Goal: Find specific page/section: Find specific page/section

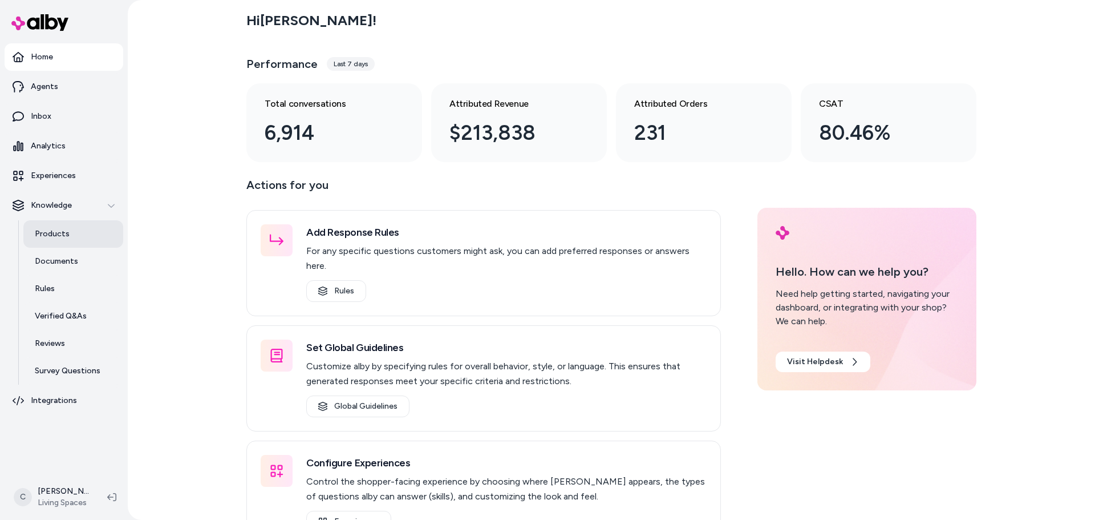
click at [66, 224] on link "Products" at bounding box center [73, 233] width 100 height 27
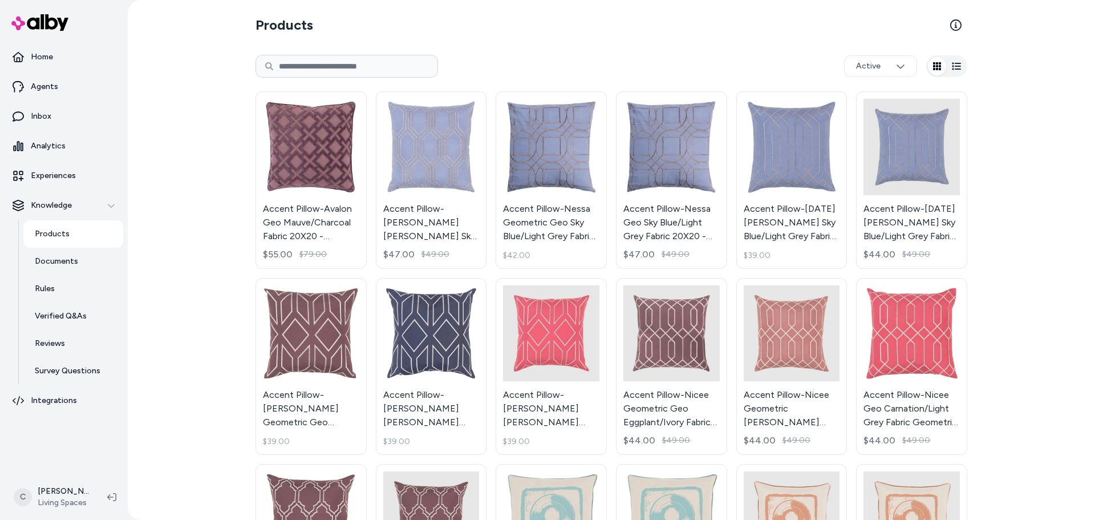
click at [371, 63] on input at bounding box center [347, 66] width 183 height 23
paste input "******"
type input "******"
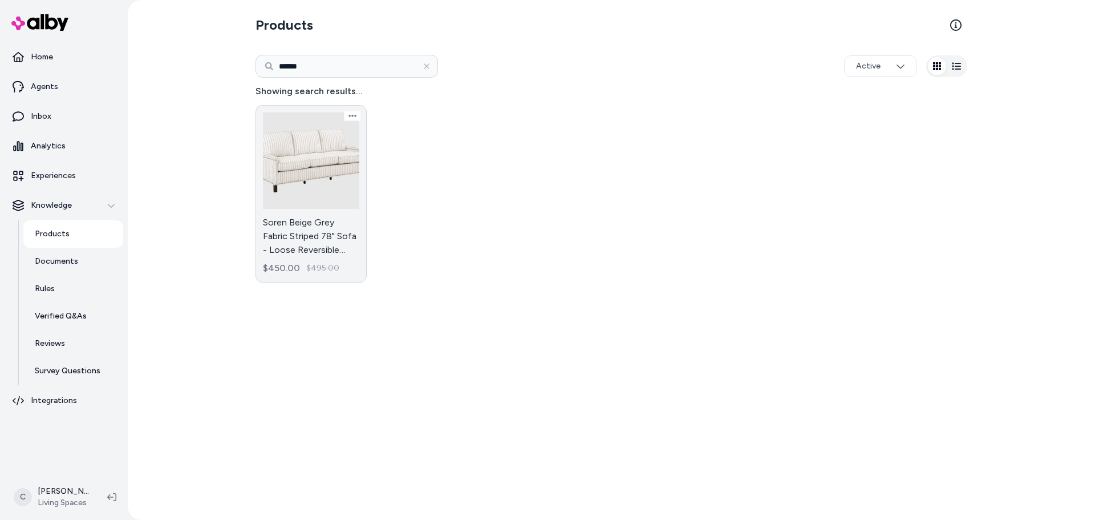
click at [320, 216] on link "Soren Beige Grey Fabric Striped 78" Sofa - Loose Reversible Back - Nailhead $45…" at bounding box center [311, 193] width 111 height 177
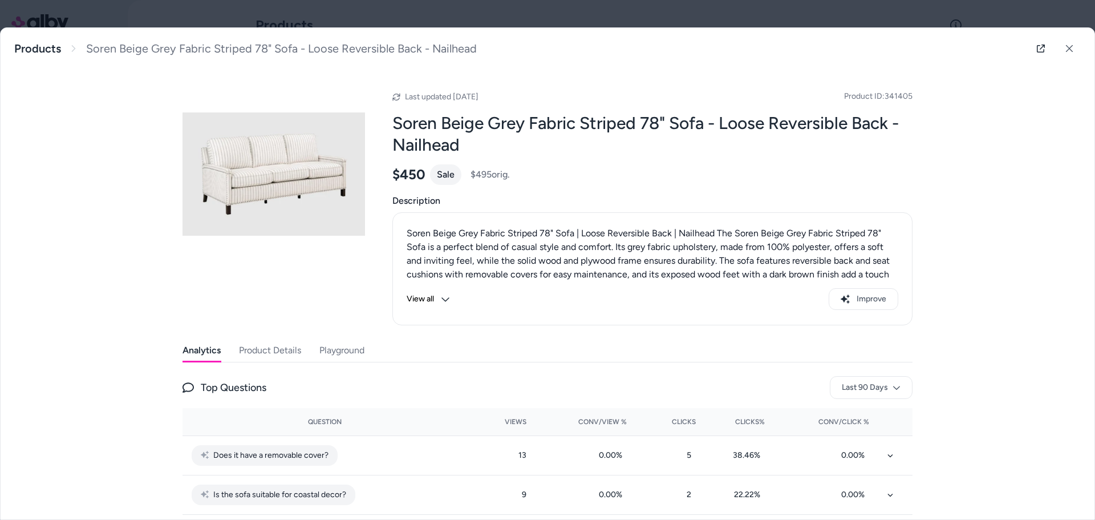
click at [435, 295] on button "View all" at bounding box center [428, 299] width 43 height 22
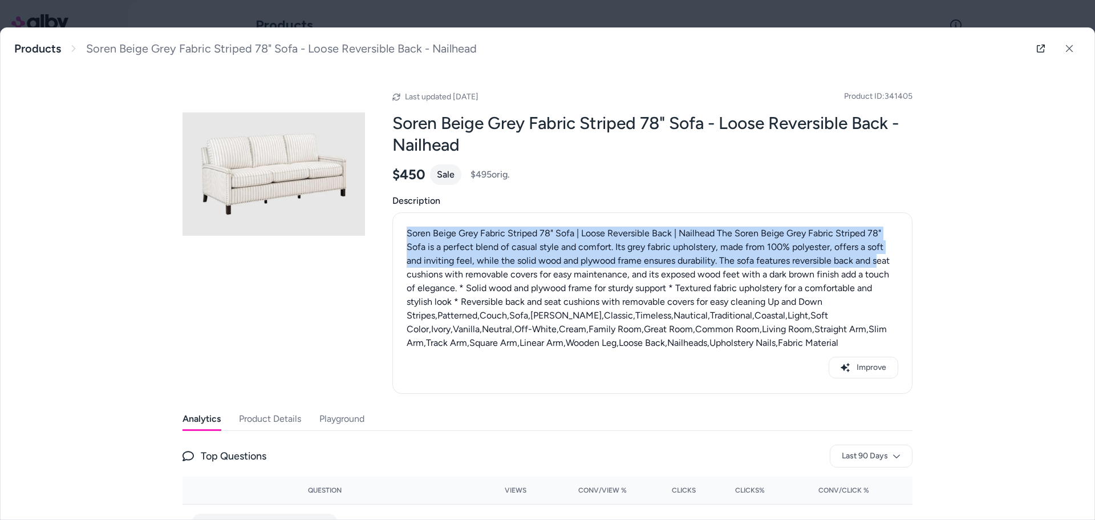
drag, startPoint x: 404, startPoint y: 232, endPoint x: 873, endPoint y: 257, distance: 470.1
click at [873, 257] on p "Soren Beige Grey Fabric Striped 78" Sofa | Loose Reversible Back | Nailhead The…" at bounding box center [653, 287] width 492 height 123
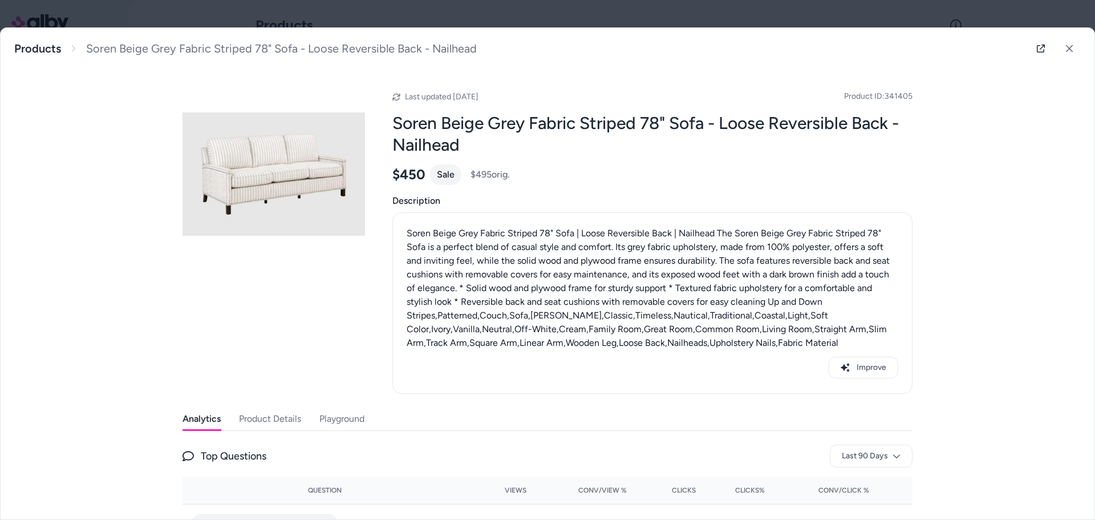
click at [478, 270] on p "Soren Beige Grey Fabric Striped 78" Sofa | Loose Reversible Back | Nailhead The…" at bounding box center [653, 287] width 492 height 123
drag, startPoint x: 495, startPoint y: 259, endPoint x: 822, endPoint y: 252, distance: 327.5
click at [822, 252] on p "Soren Beige Grey Fabric Striped 78" Sofa | Loose Reversible Back | Nailhead The…" at bounding box center [653, 287] width 492 height 123
click at [720, 277] on p "Soren Beige Grey Fabric Striped 78" Sofa | Loose Reversible Back | Nailhead The…" at bounding box center [653, 287] width 492 height 123
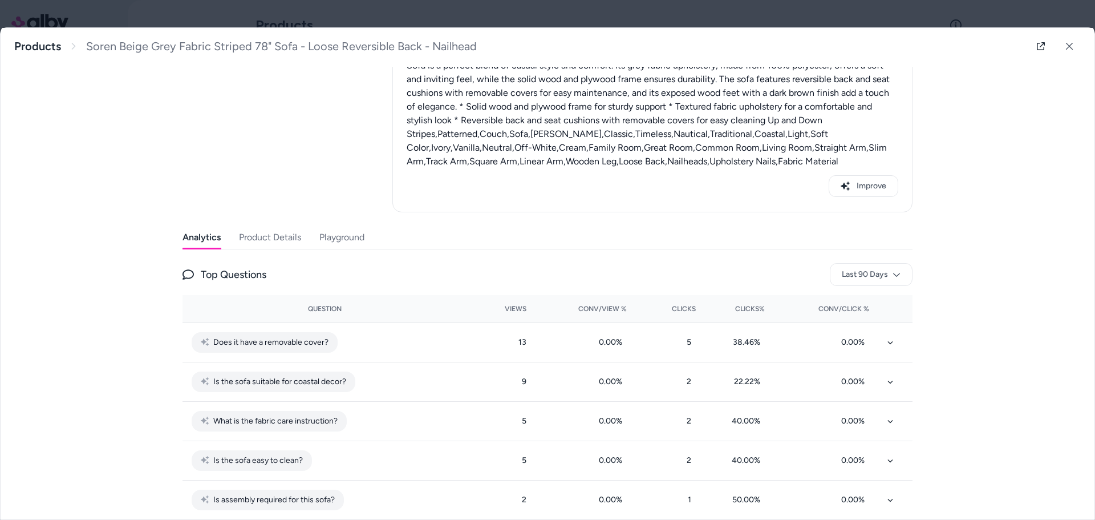
scroll to position [200, 0]
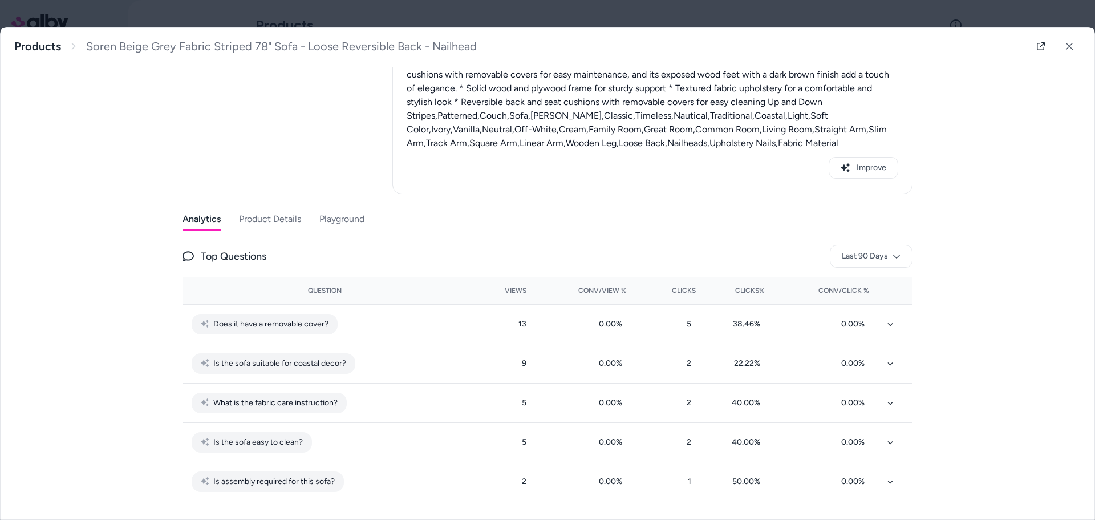
click at [268, 220] on button "Product Details" at bounding box center [270, 219] width 62 height 23
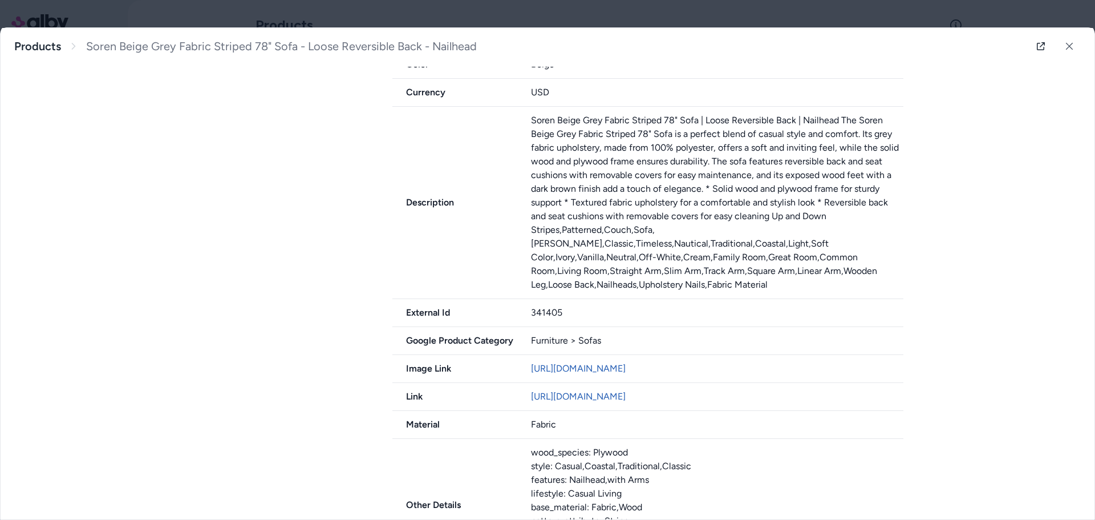
scroll to position [0, 0]
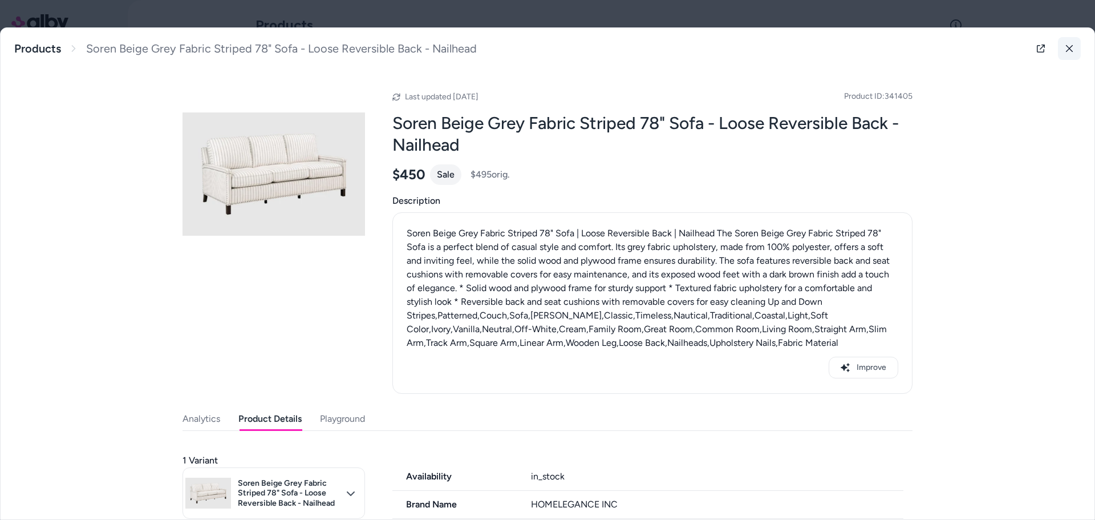
click at [1059, 50] on button at bounding box center [1069, 48] width 23 height 23
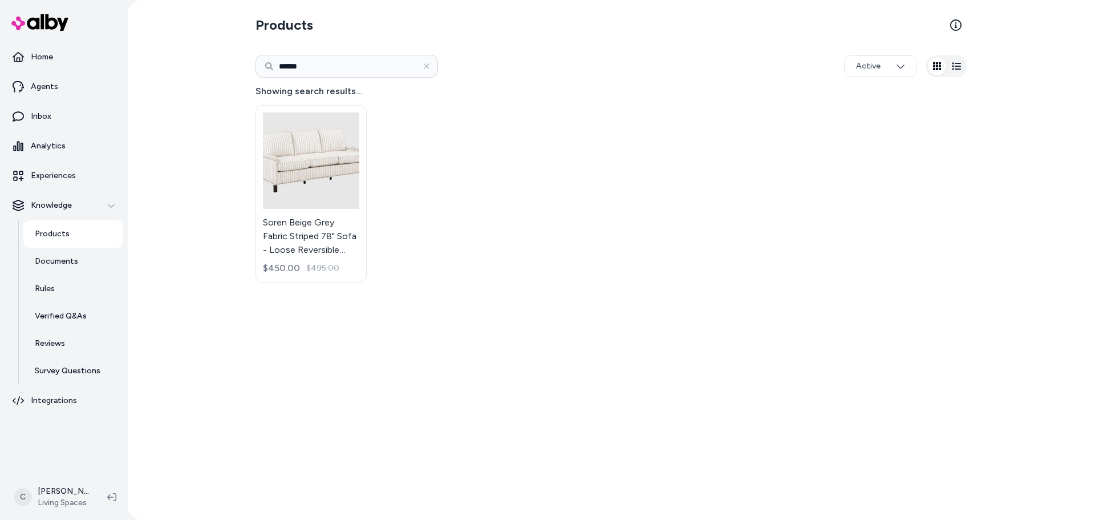
click at [383, 68] on input "******" at bounding box center [347, 66] width 183 height 23
paste input
type input "******"
click at [316, 217] on link "Zone Cream White Fabric 124" 5 Piece Modular L-Shaped Sectional with 3 Corners …" at bounding box center [311, 192] width 111 height 175
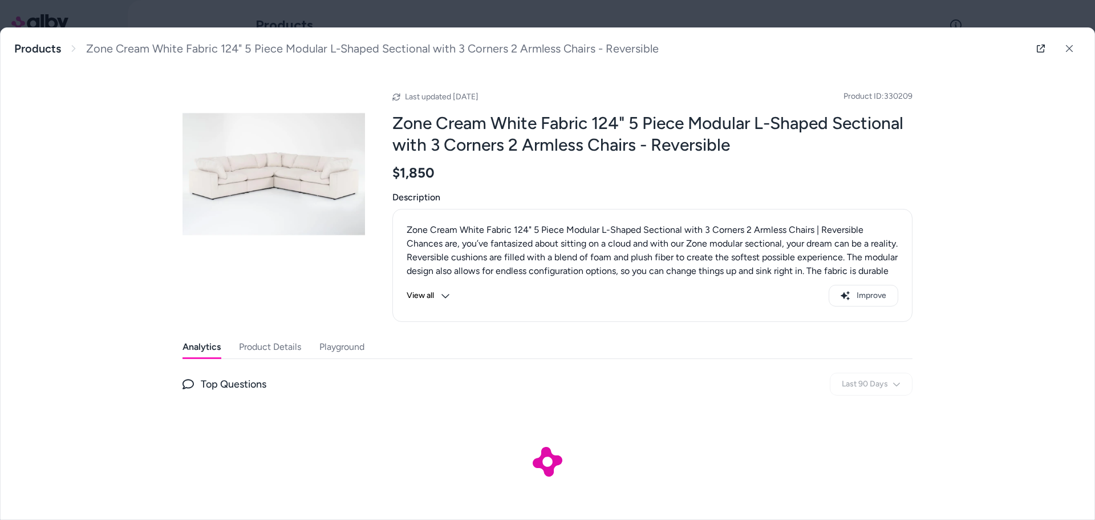
click at [431, 295] on button "View all" at bounding box center [428, 296] width 43 height 22
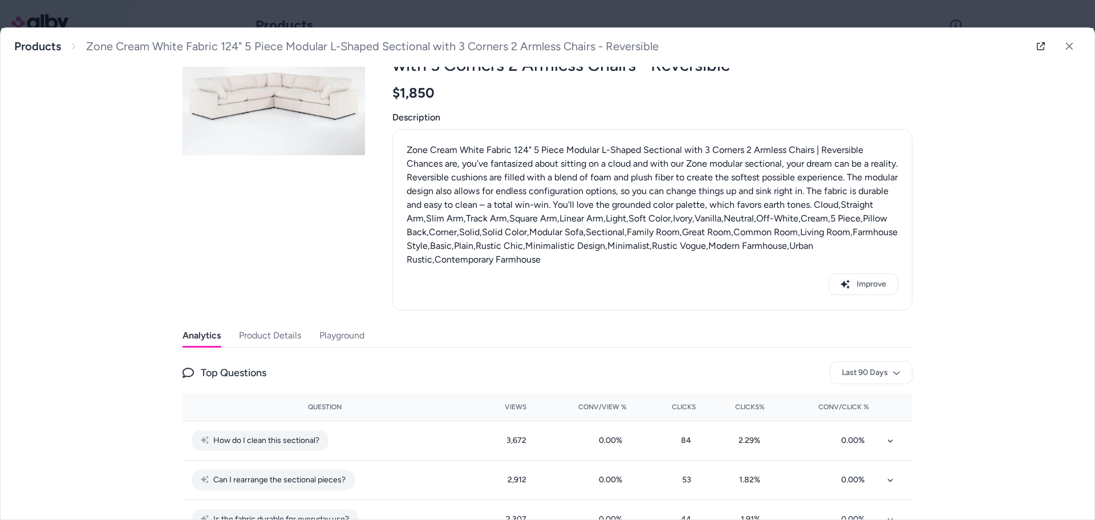
scroll to position [57, 0]
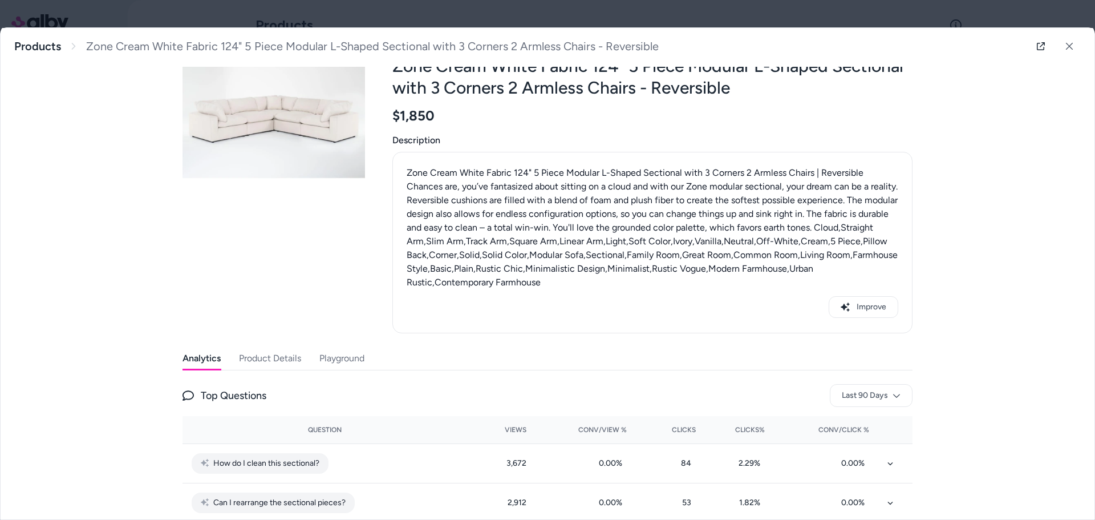
click at [295, 365] on button "Product Details" at bounding box center [270, 358] width 62 height 23
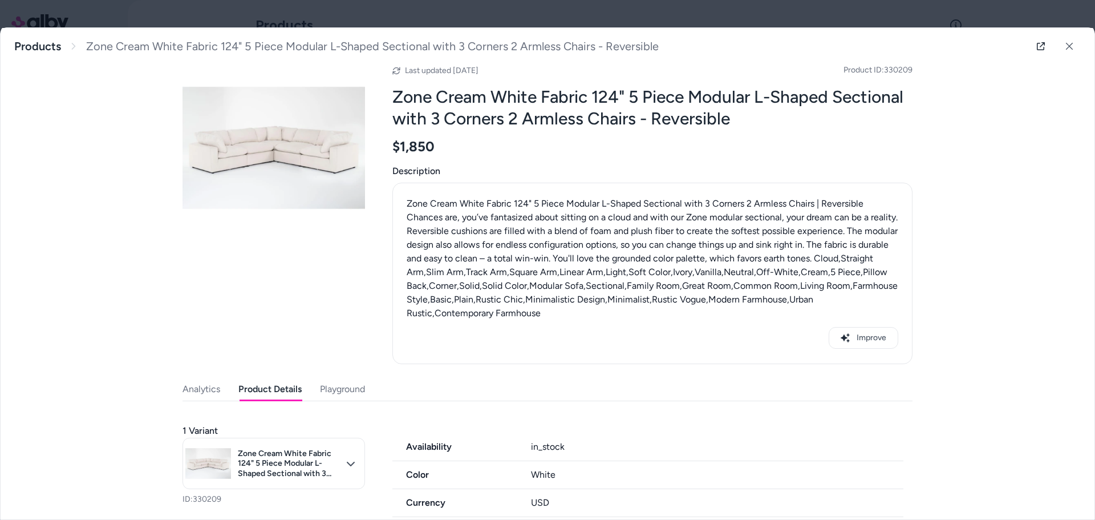
scroll to position [0, 0]
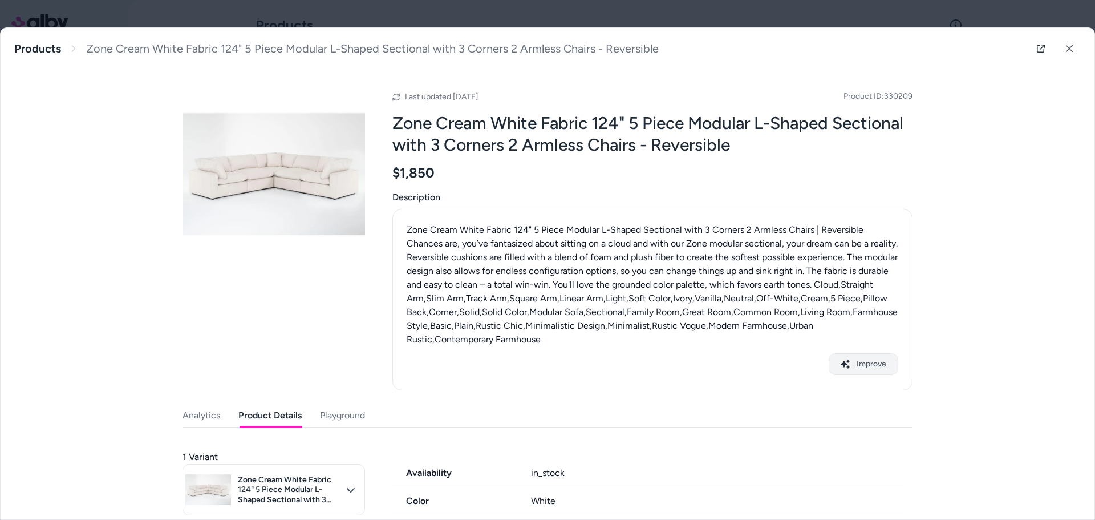
click at [832, 368] on button "Improve" at bounding box center [864, 364] width 70 height 22
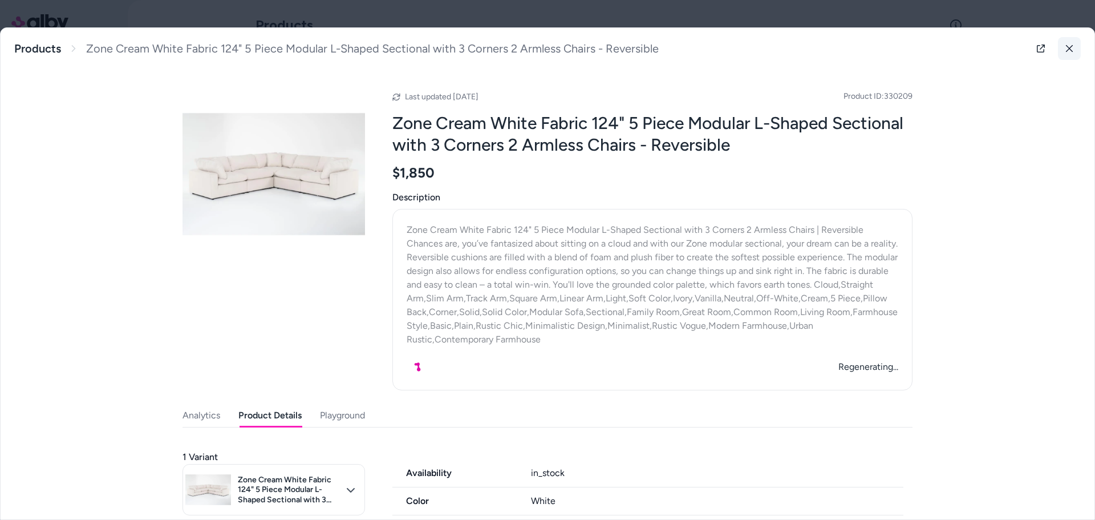
click at [1065, 51] on icon at bounding box center [1069, 48] width 8 height 8
click at [1063, 51] on html "Home Agents Inbox Analytics Experiences Knowledge Products Documents Rules Veri…" at bounding box center [547, 260] width 1095 height 520
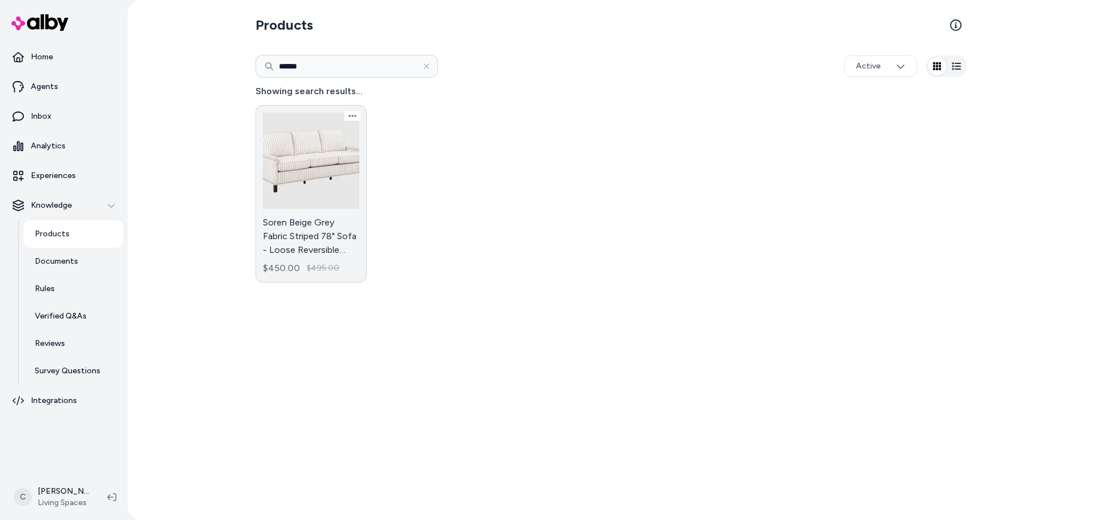
click at [301, 200] on link "Soren Beige Grey Fabric Striped 78" Sofa - Loose Reversible Back - Nailhead $45…" at bounding box center [311, 193] width 111 height 177
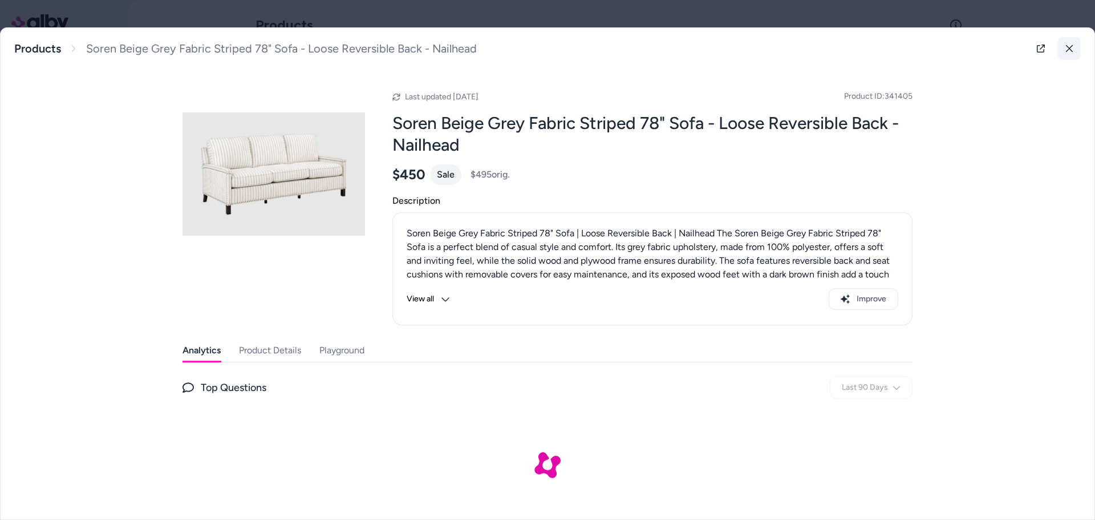
click at [1065, 47] on icon at bounding box center [1069, 48] width 8 height 8
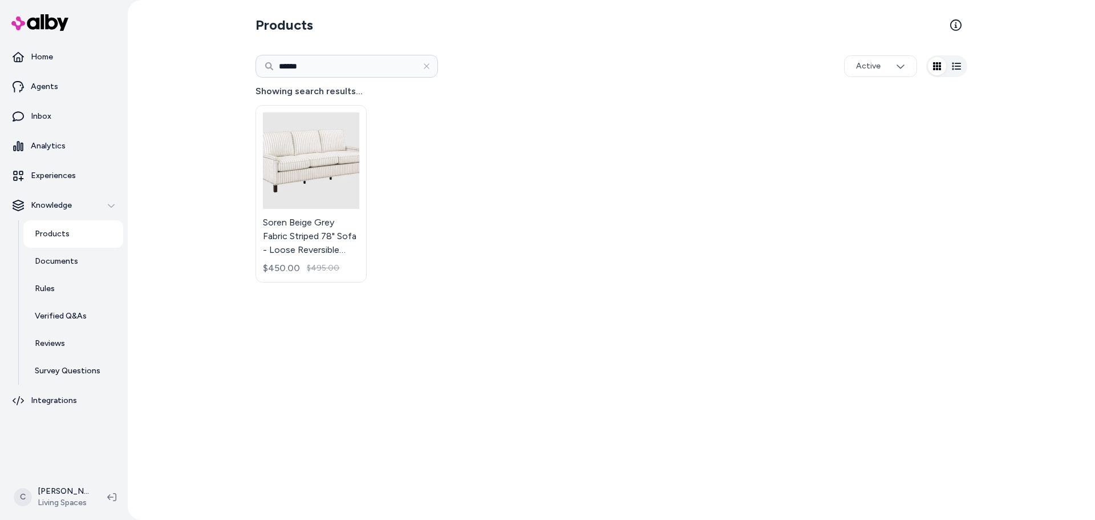
click at [354, 60] on input "******" at bounding box center [347, 66] width 183 height 23
paste input
type input "******"
click at [324, 200] on link "Zone Cream White Fabric 124" 5 Piece Modular L-Shaped Sectional with 3 Corners …" at bounding box center [311, 192] width 111 height 175
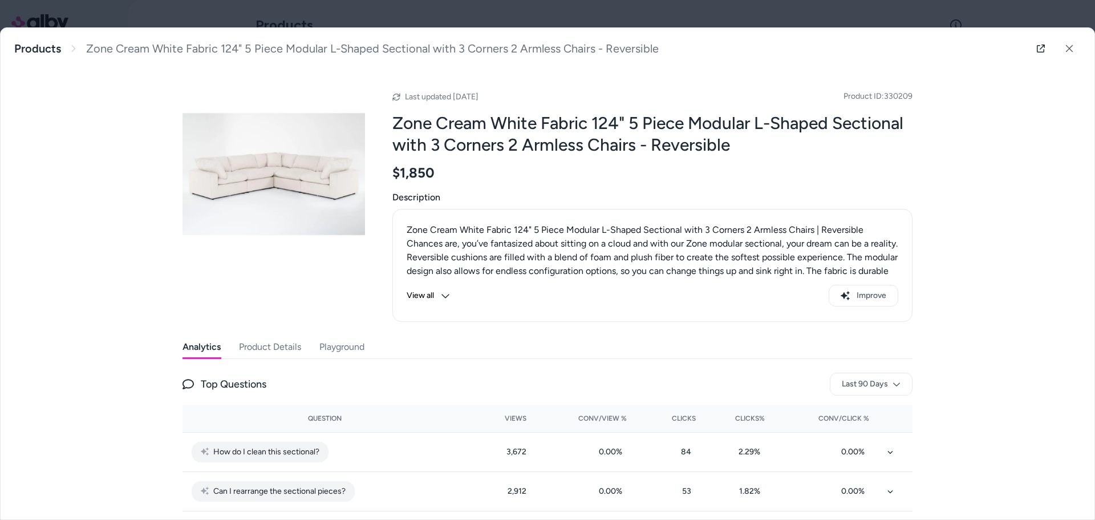
click at [436, 298] on button "View all" at bounding box center [428, 296] width 43 height 22
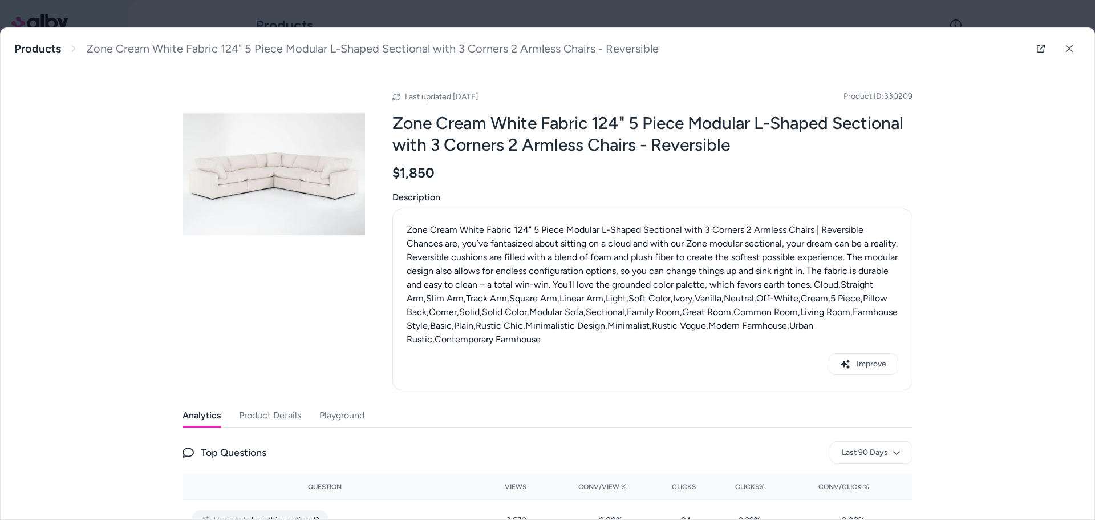
click at [291, 414] on button "Product Details" at bounding box center [270, 415] width 62 height 23
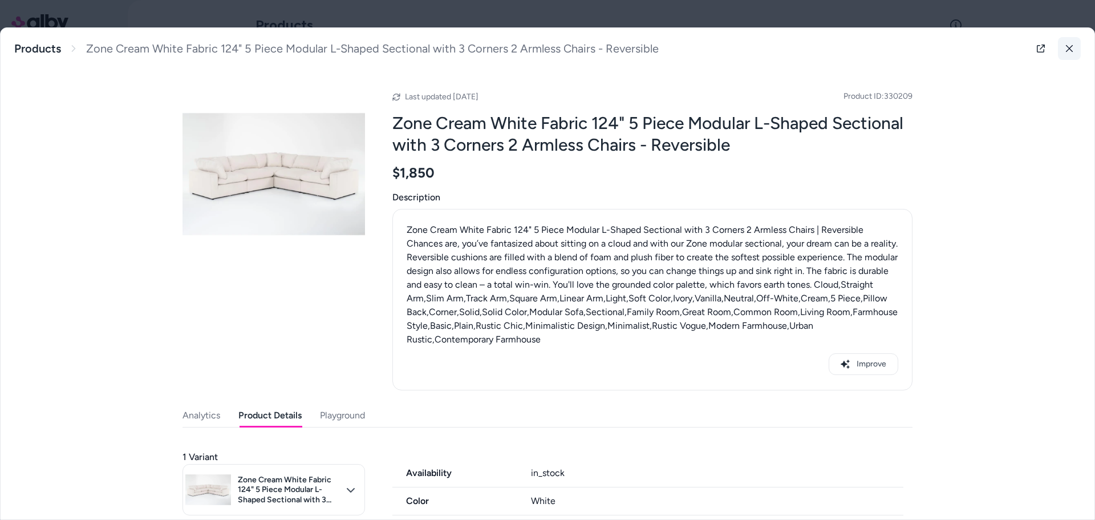
click at [1065, 54] on button at bounding box center [1069, 48] width 23 height 23
